Goal: Information Seeking & Learning: Understand process/instructions

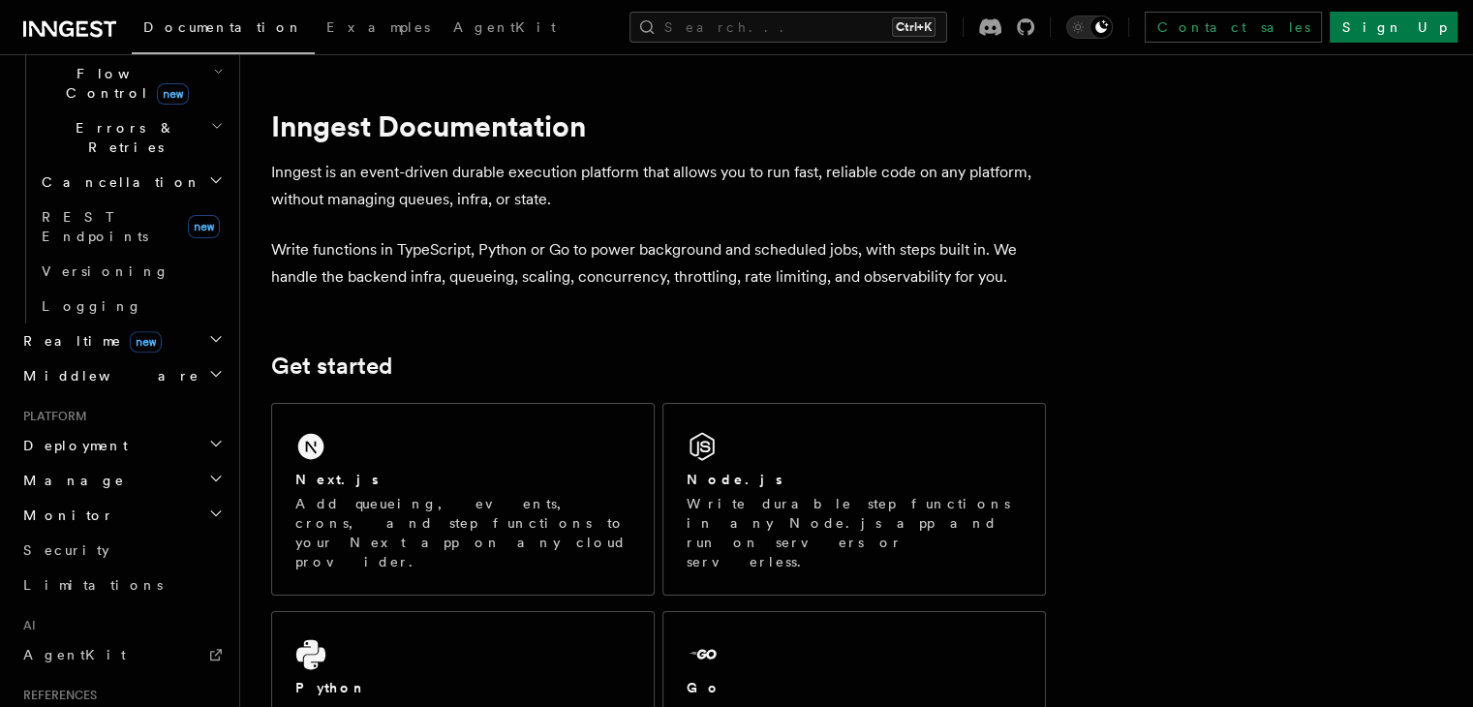
scroll to position [708, 0]
click at [123, 427] on h2 "Deployment" at bounding box center [121, 444] width 212 height 35
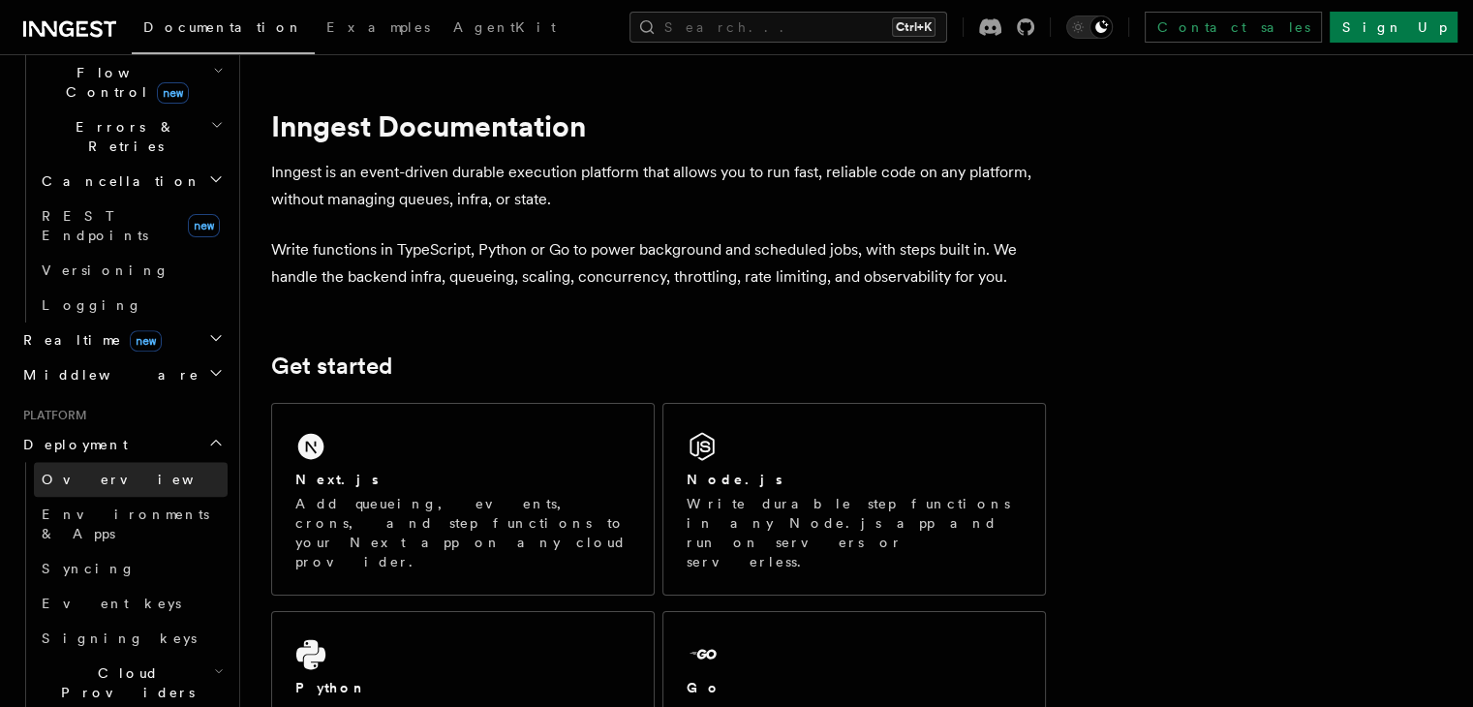
click at [77, 472] on span "Overview" at bounding box center [142, 479] width 200 height 15
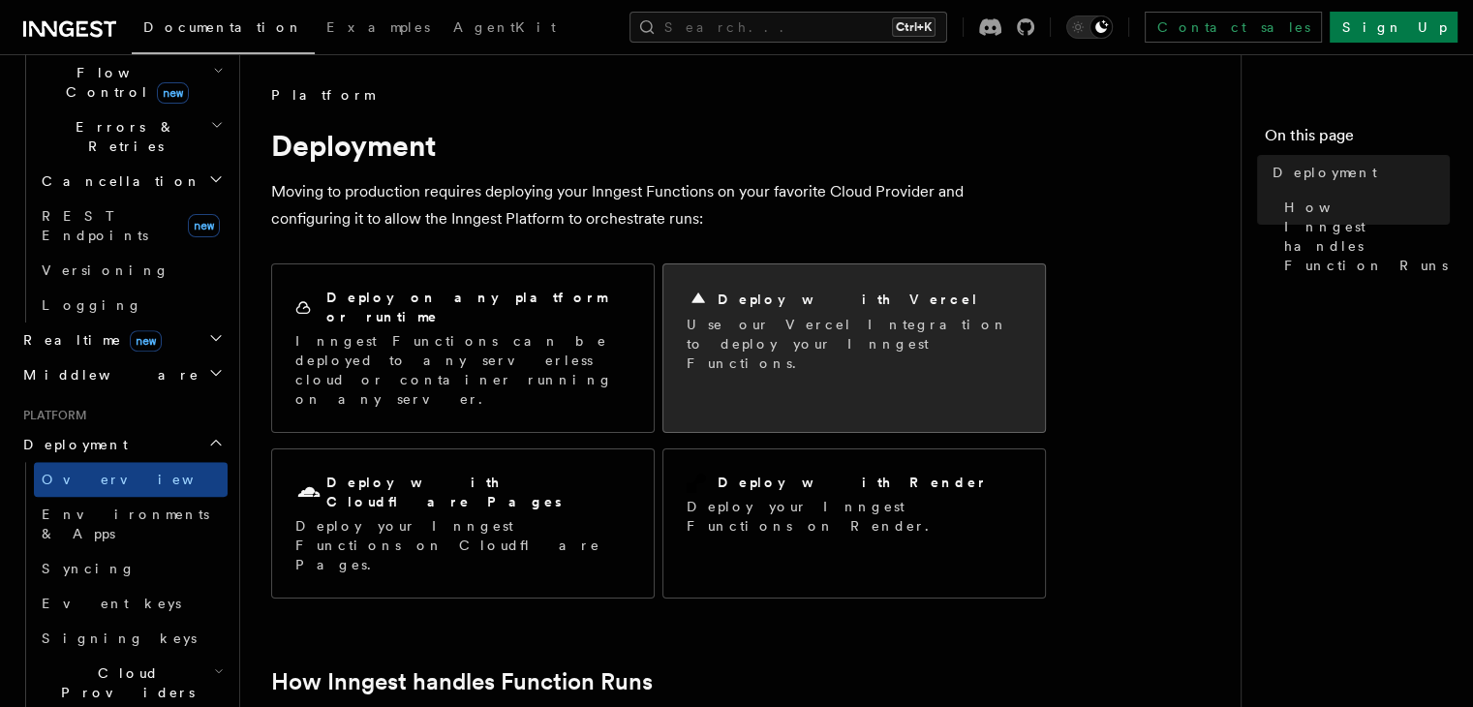
click at [794, 341] on p "Use our Vercel Integration to deploy your Inngest Functions." at bounding box center [854, 344] width 335 height 58
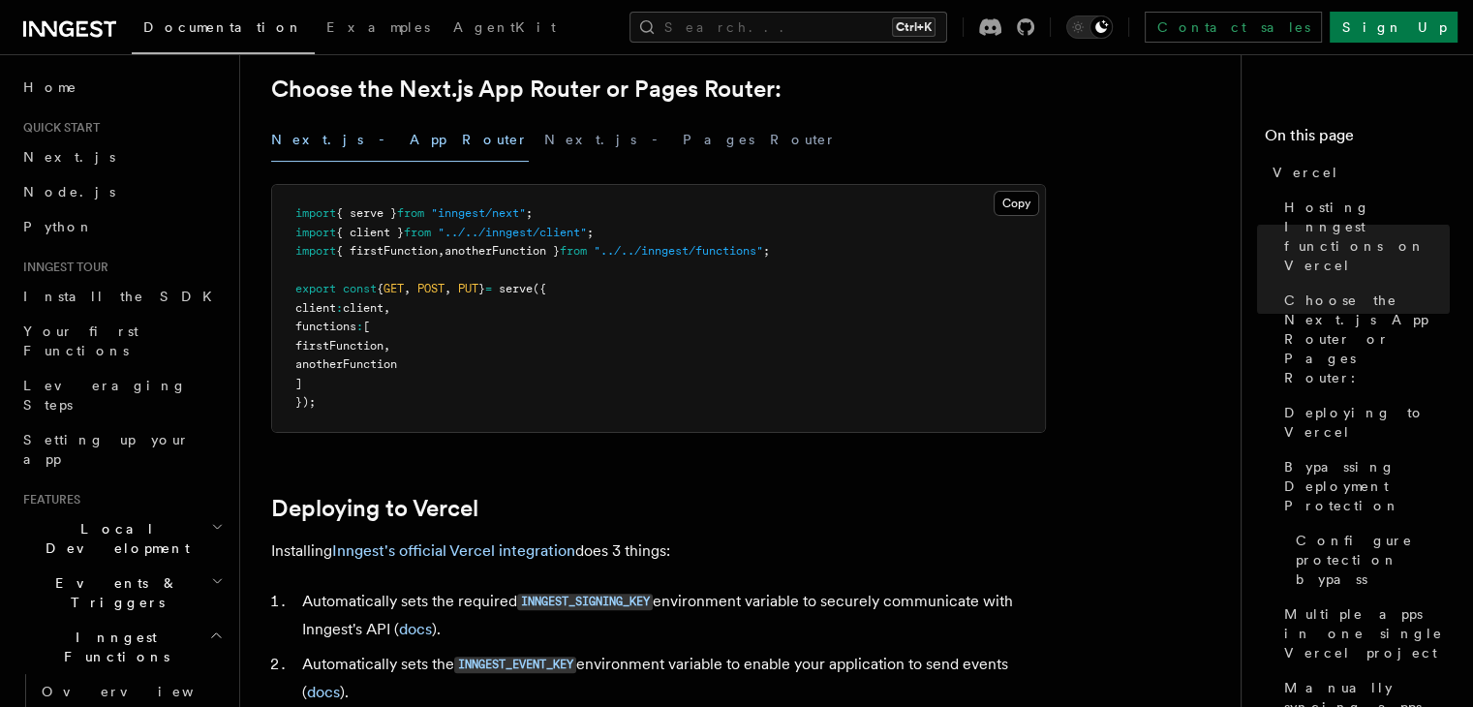
scroll to position [655, 0]
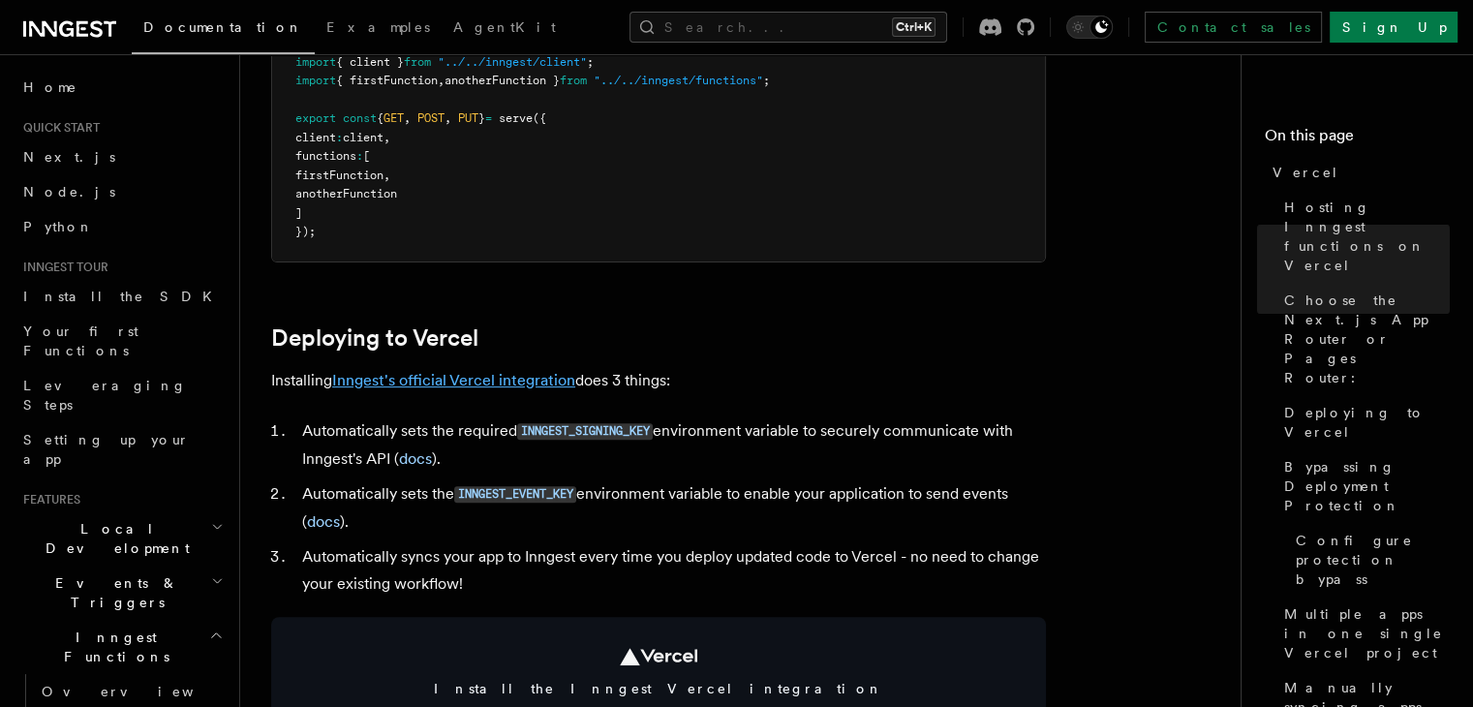
click at [502, 384] on link "Inngest's official Vercel integration" at bounding box center [453, 380] width 243 height 18
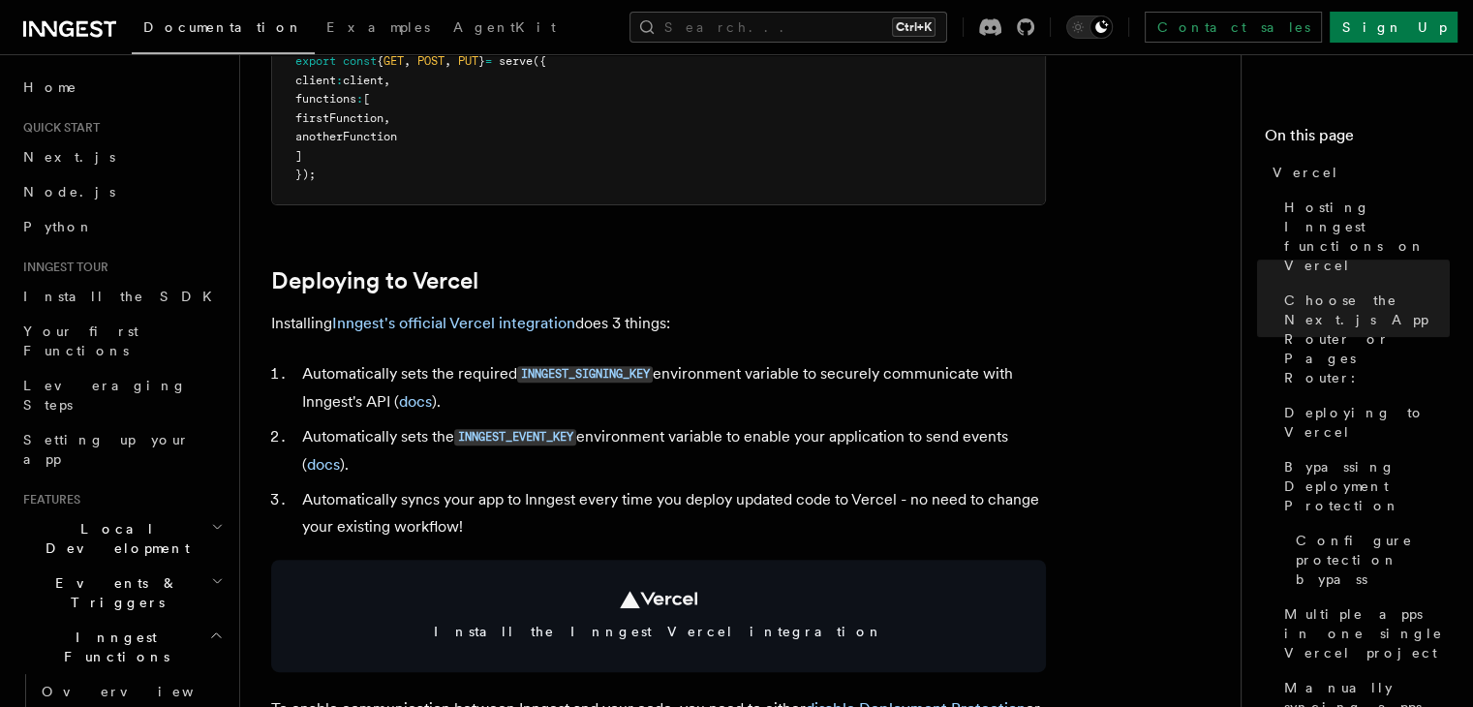
scroll to position [707, 0]
